Goal: Transaction & Acquisition: Purchase product/service

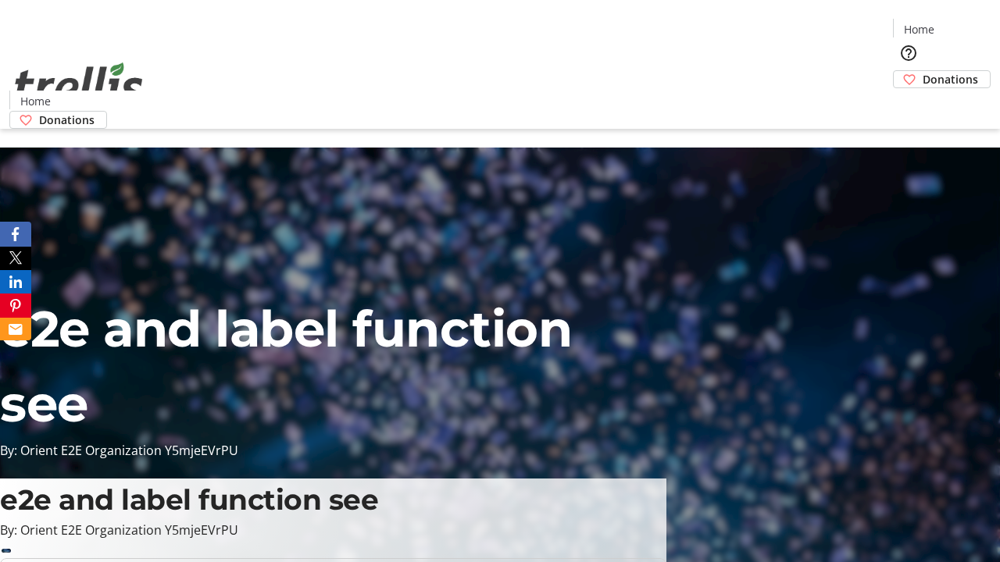
click at [923, 71] on span "Donations" at bounding box center [950, 79] width 55 height 16
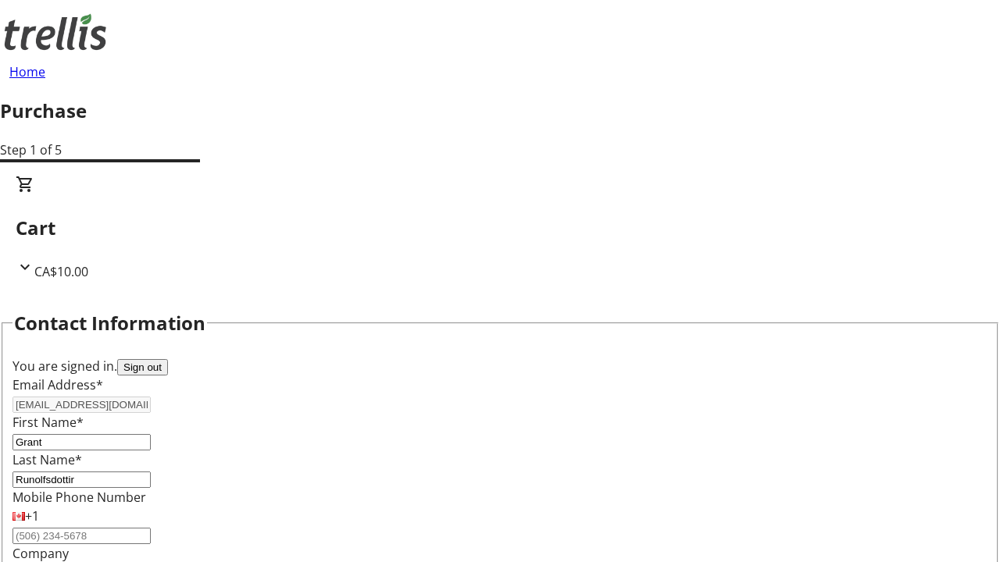
select select "BC"
select select "CA"
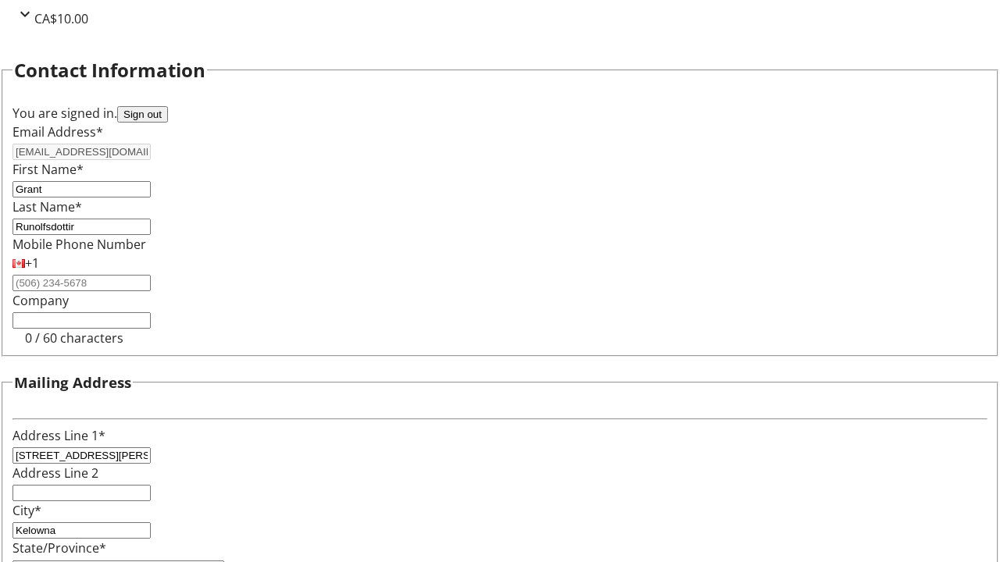
type input "V1Y 0C2"
